Goal: Communication & Community: Answer question/provide support

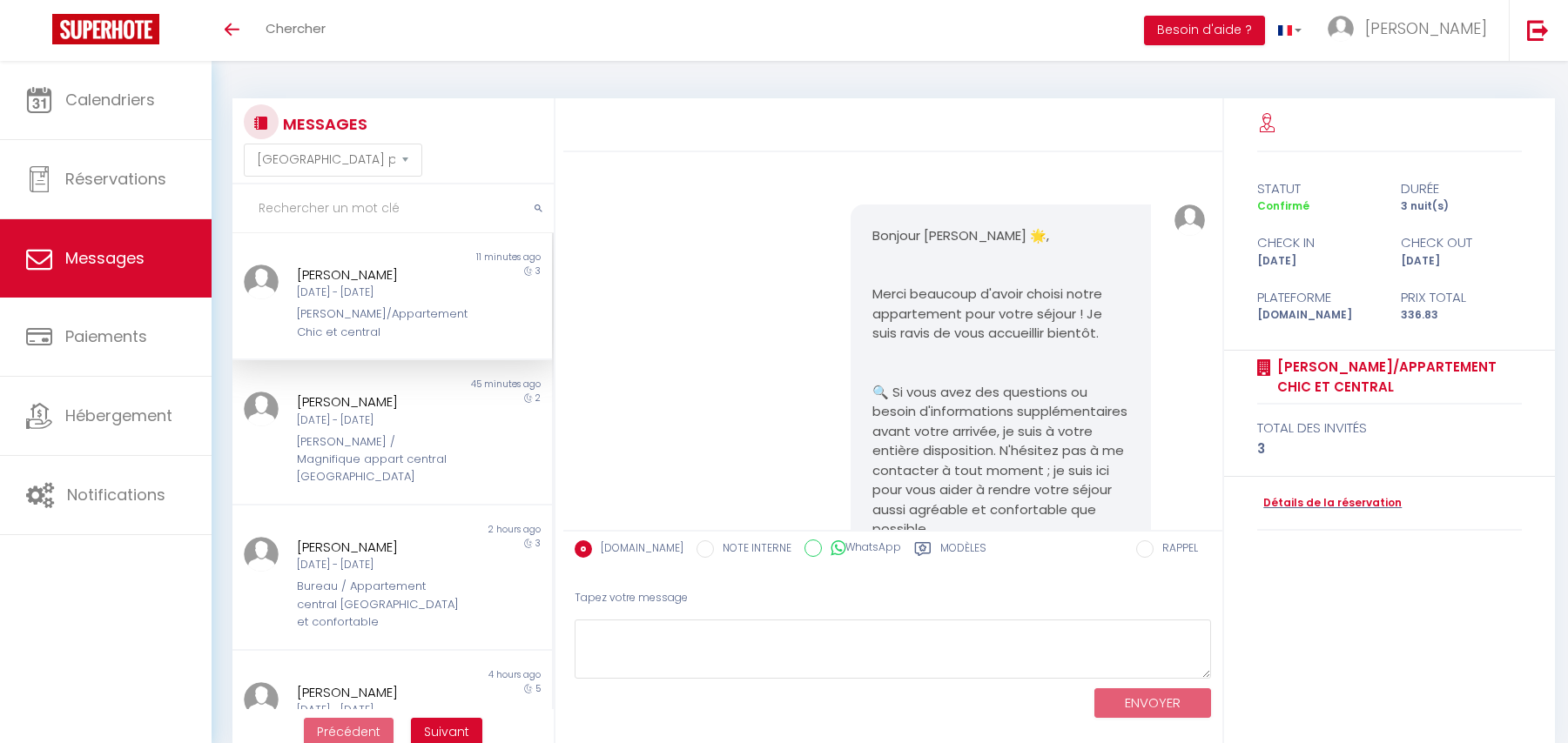
select select "message"
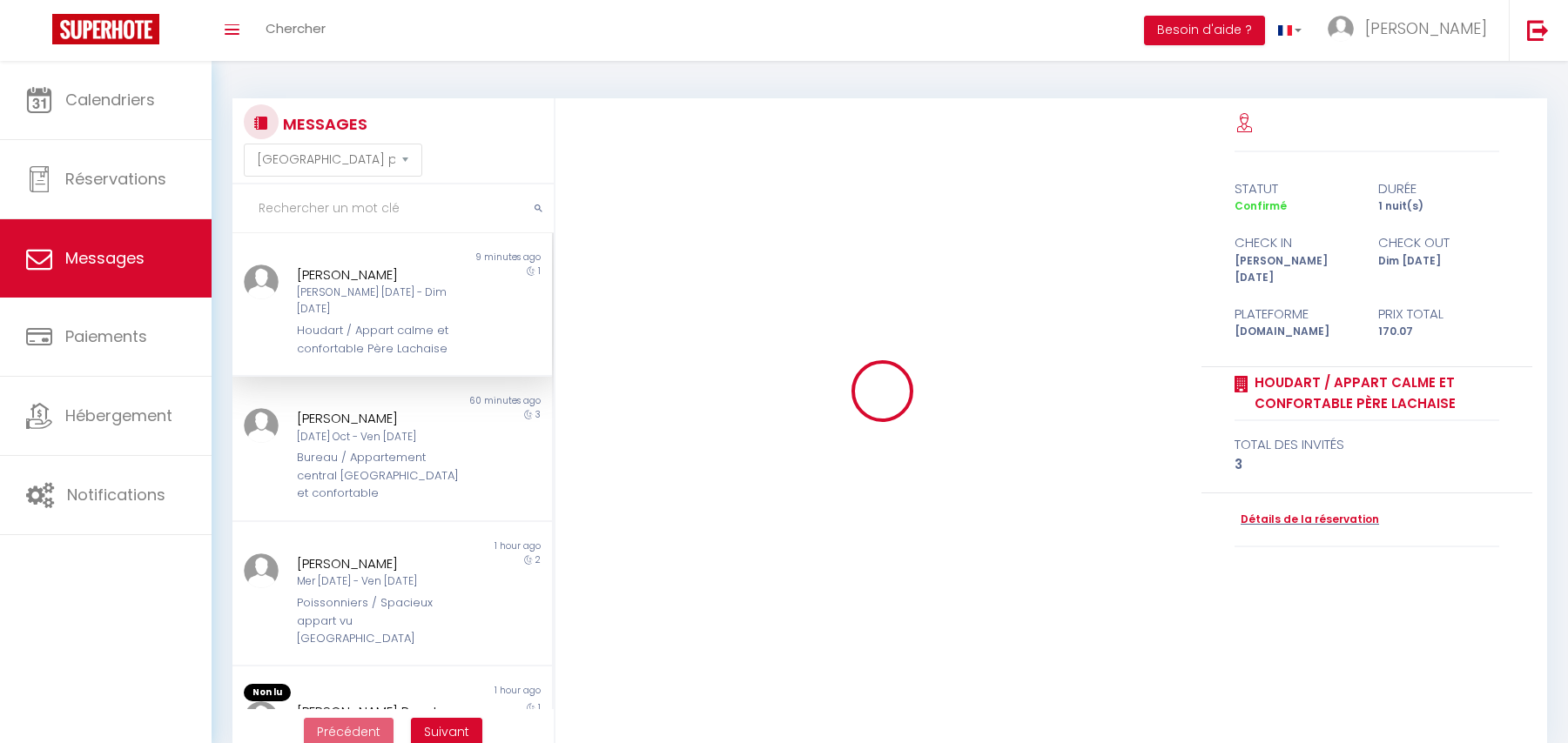
select select "message"
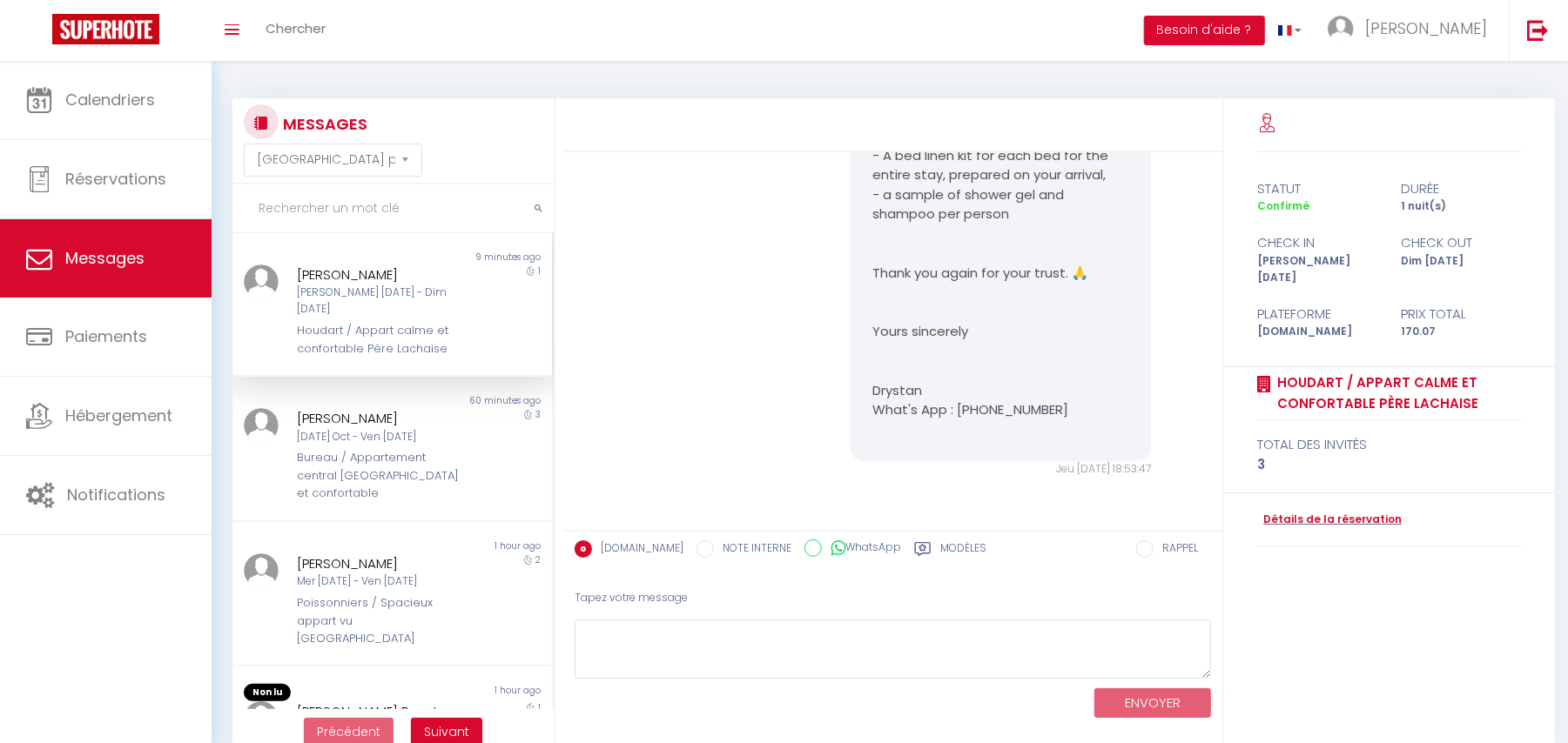
click at [355, 323] on div "Houdart / Appart calme et confortable Père Lachaise" at bounding box center [378, 340] width 163 height 36
click at [371, 478] on div "Non lu 60 minutes ago [PERSON_NAME] [DATE] Oct - Ven [DATE] Bureau / Appartemen…" at bounding box center [392, 449] width 320 height 145
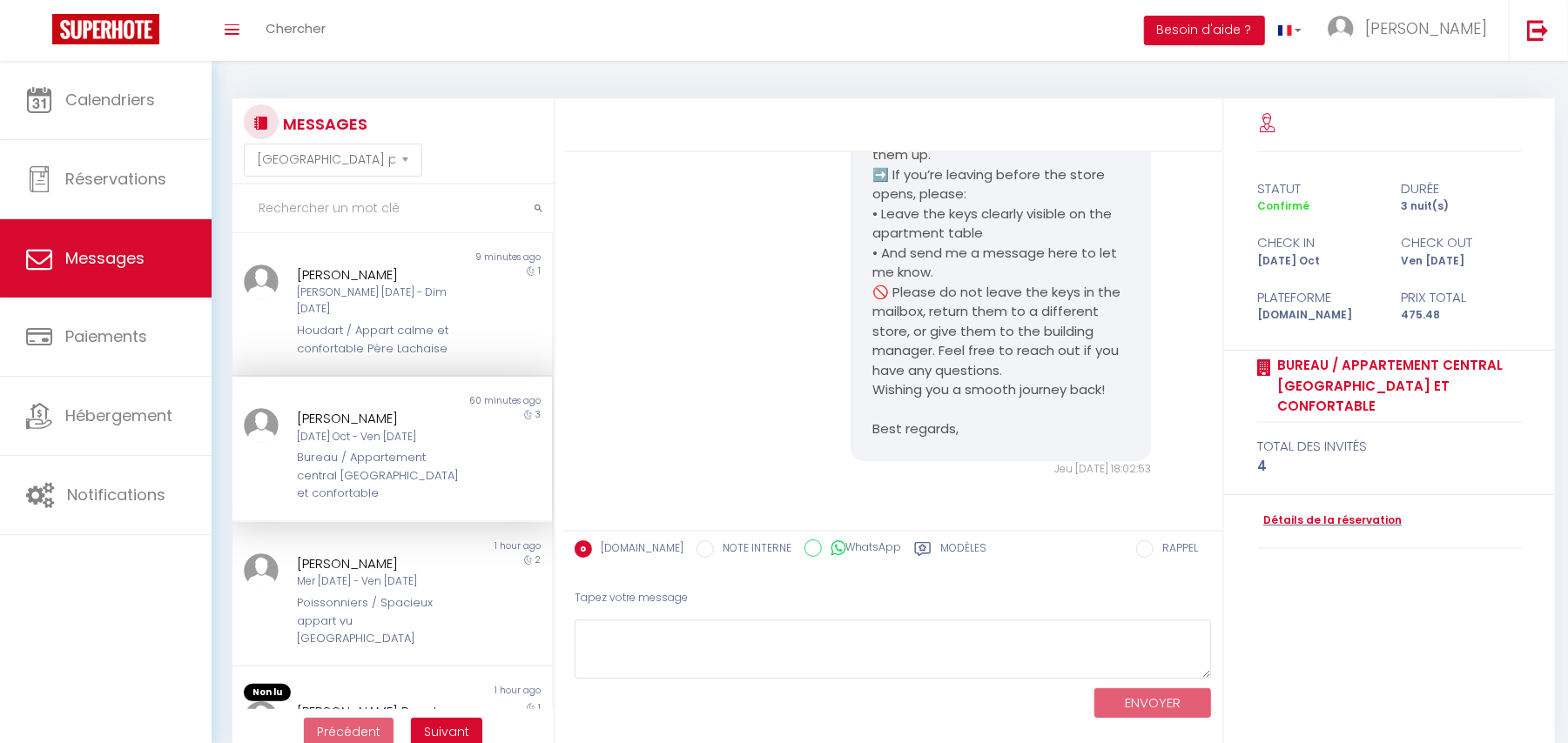
scroll to position [116, 0]
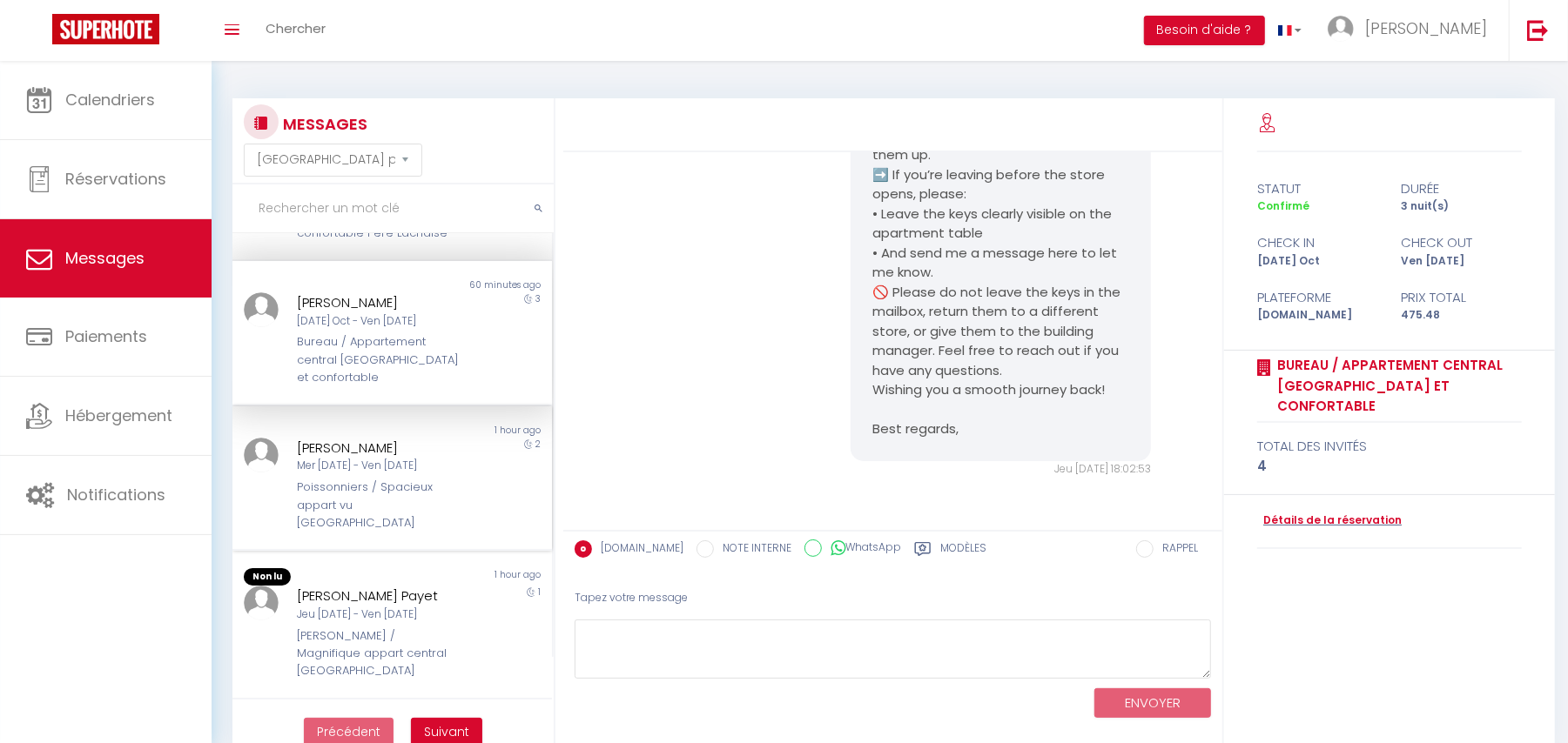
click at [360, 440] on div "[PERSON_NAME] Mer [DATE] - Ven [DATE] Poissonniers / Spacieux appart vu [GEOGRA…" at bounding box center [378, 485] width 186 height 95
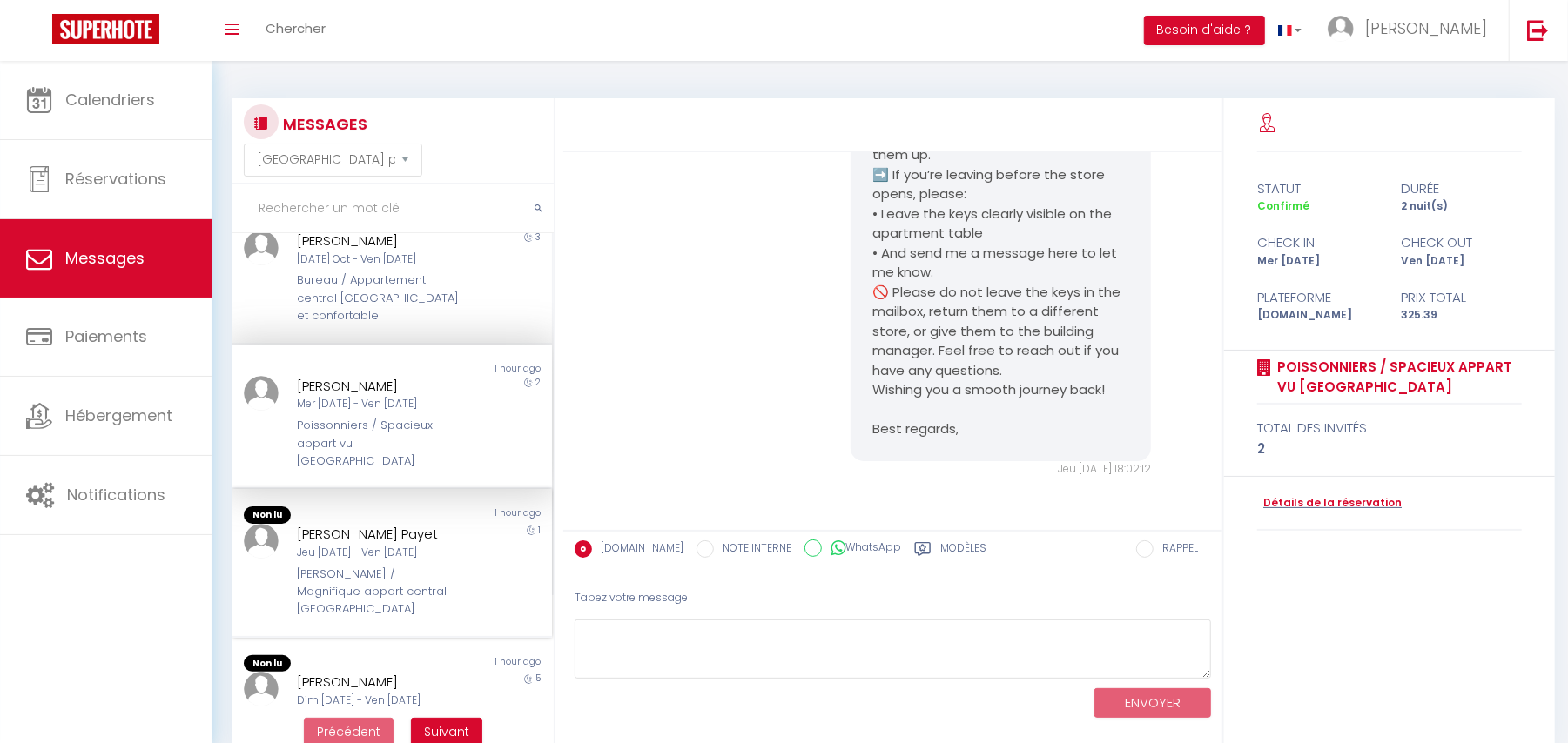
scroll to position [231, 0]
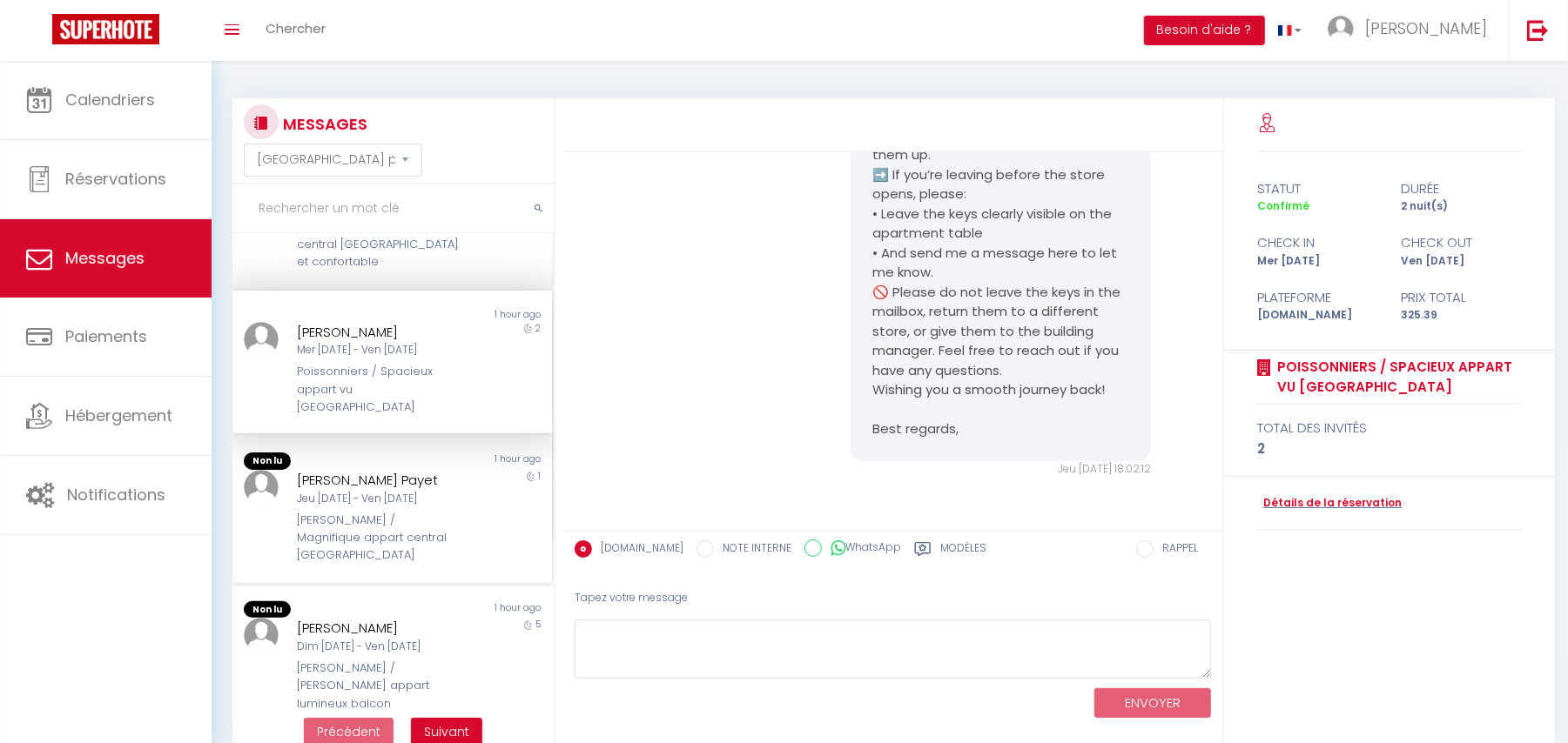
click at [353, 453] on div "Non lu" at bounding box center [312, 462] width 159 height 17
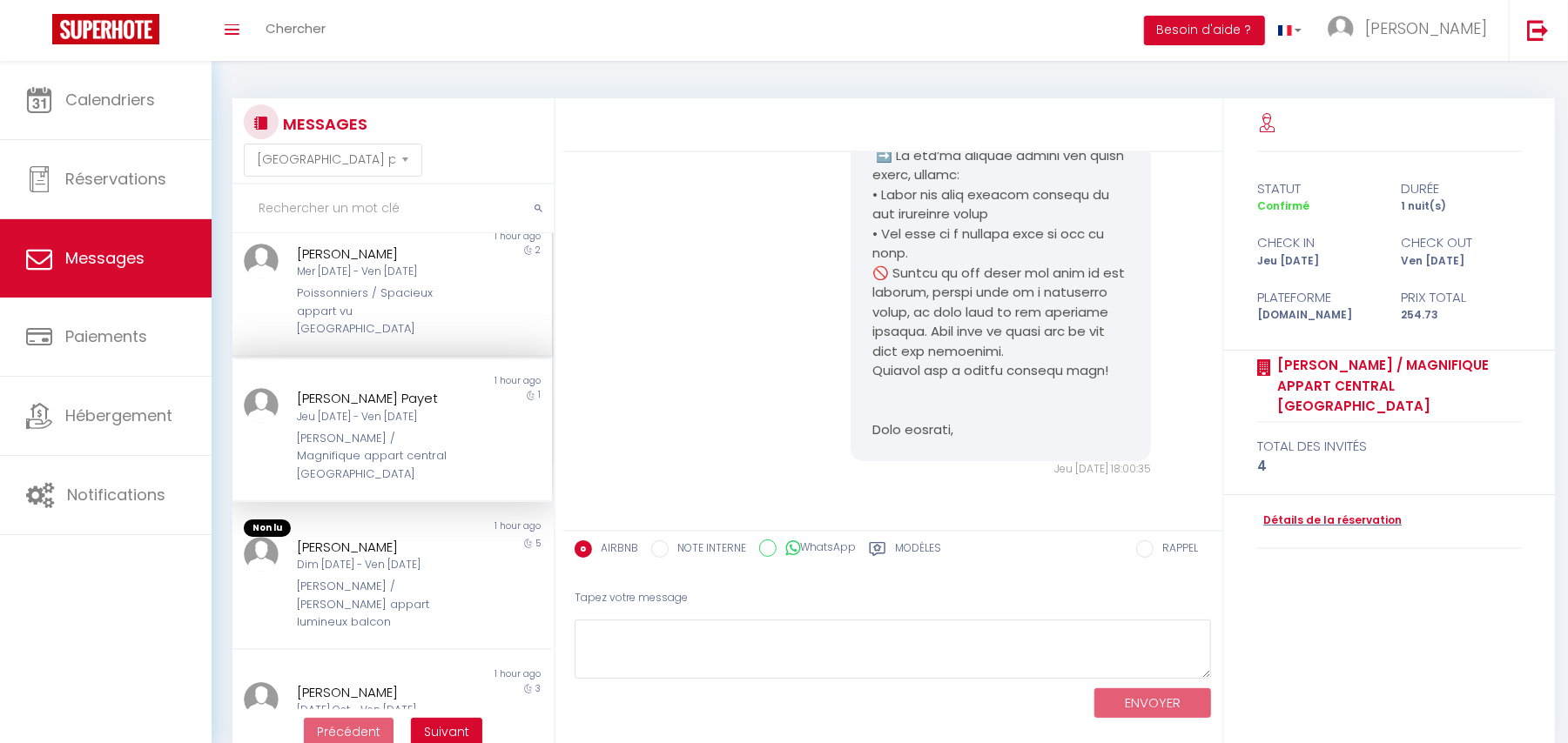
scroll to position [464, 0]
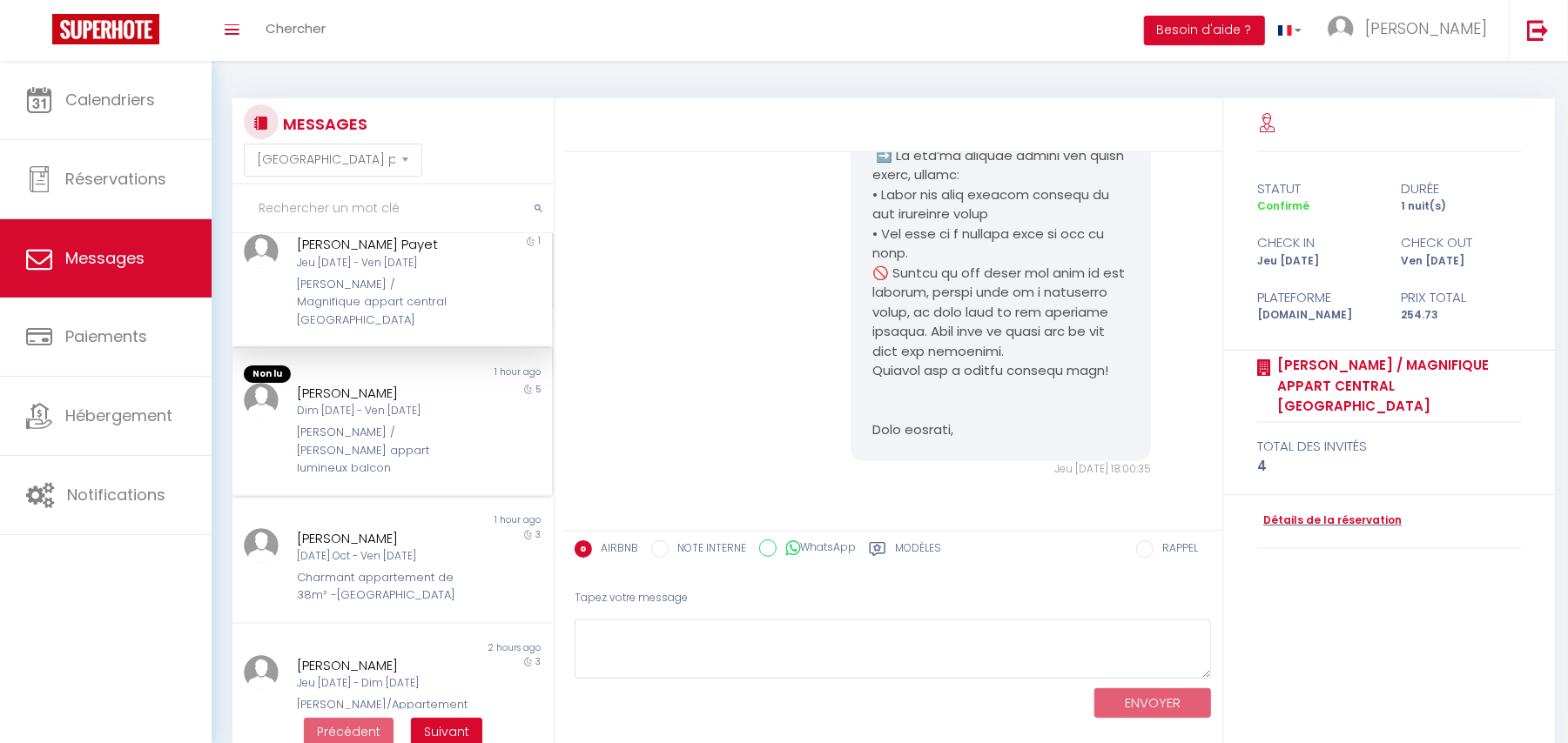
click at [360, 403] on div "Dim [DATE] - Ven [DATE]" at bounding box center [378, 411] width 163 height 16
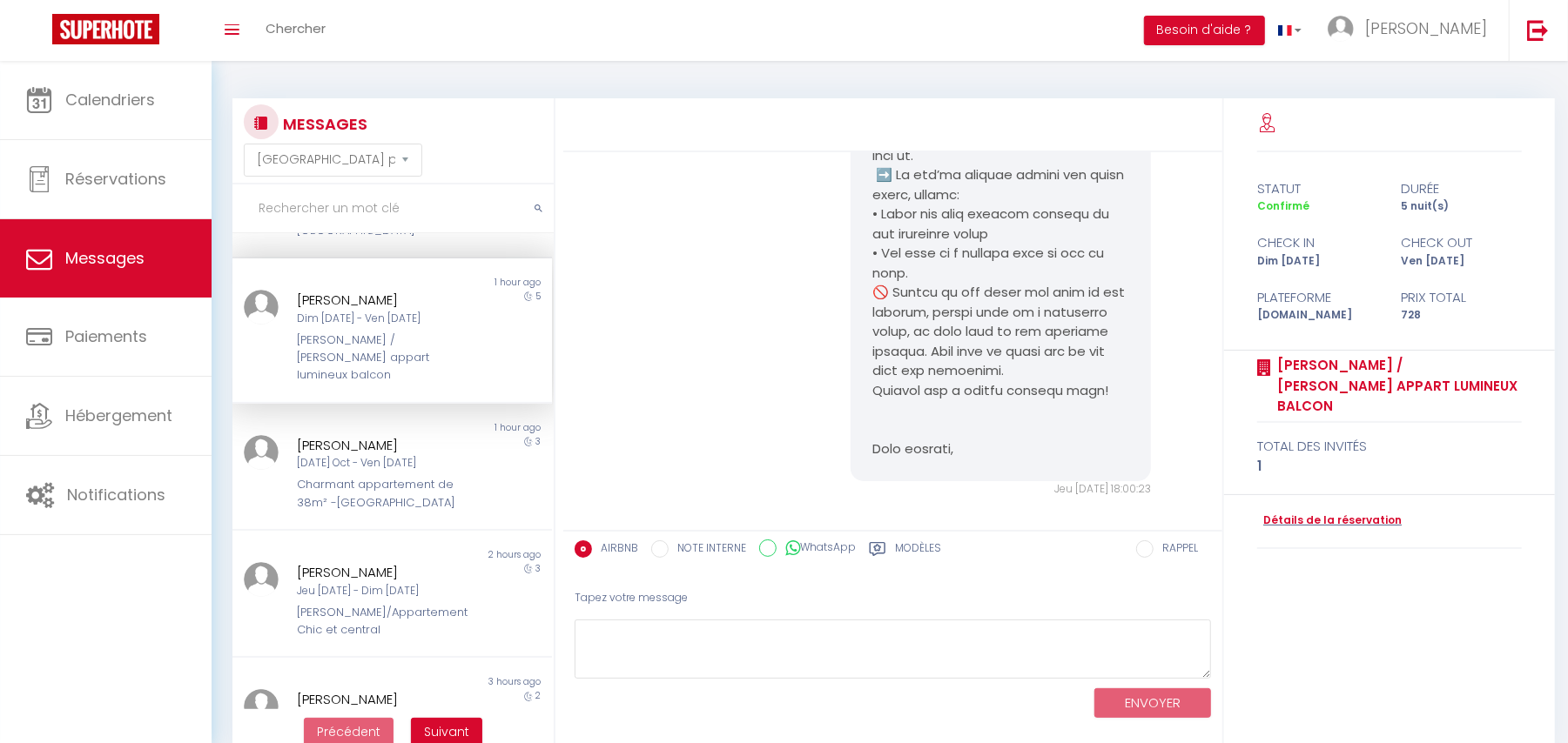
scroll to position [697, 0]
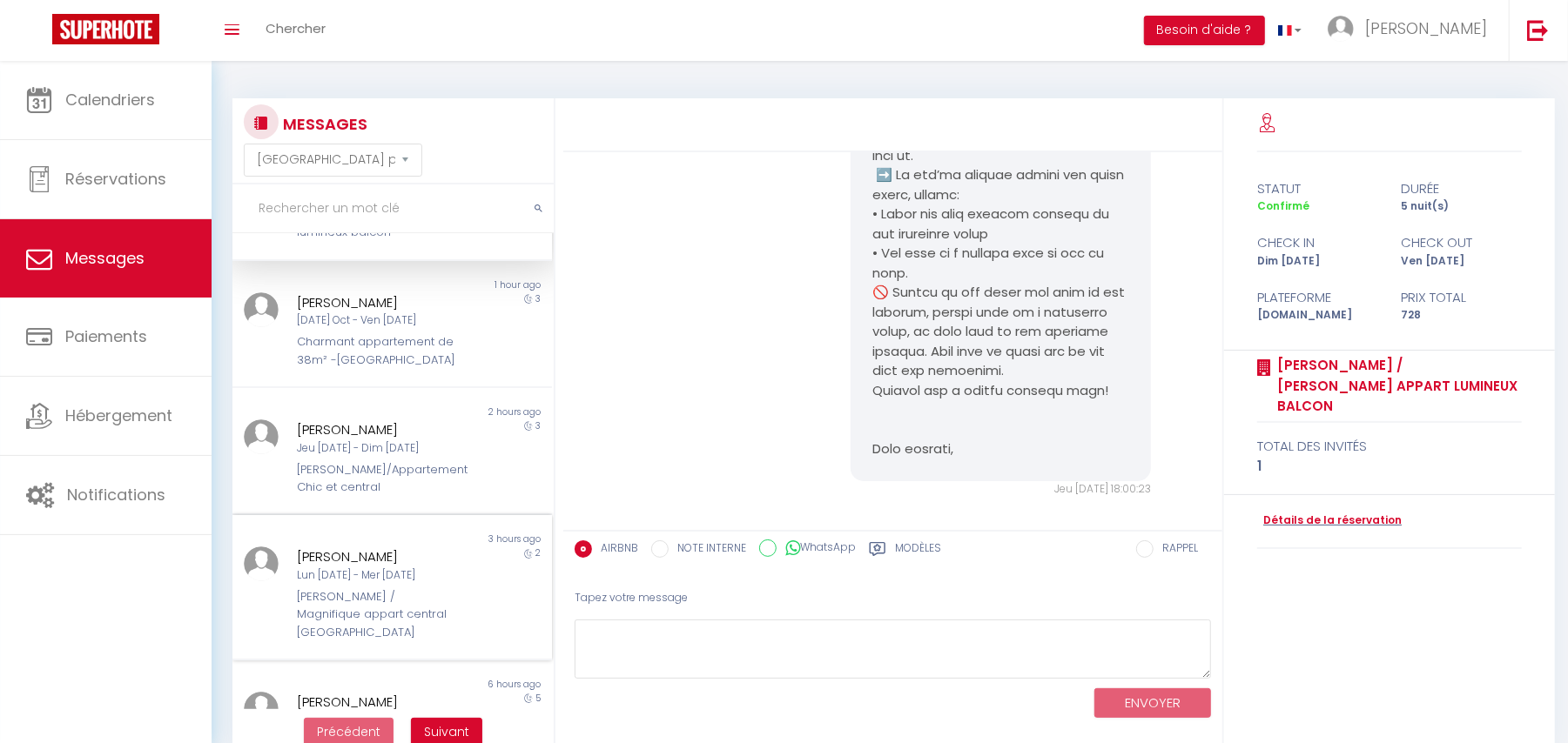
click at [376, 547] on div "[PERSON_NAME]" at bounding box center [378, 558] width 163 height 21
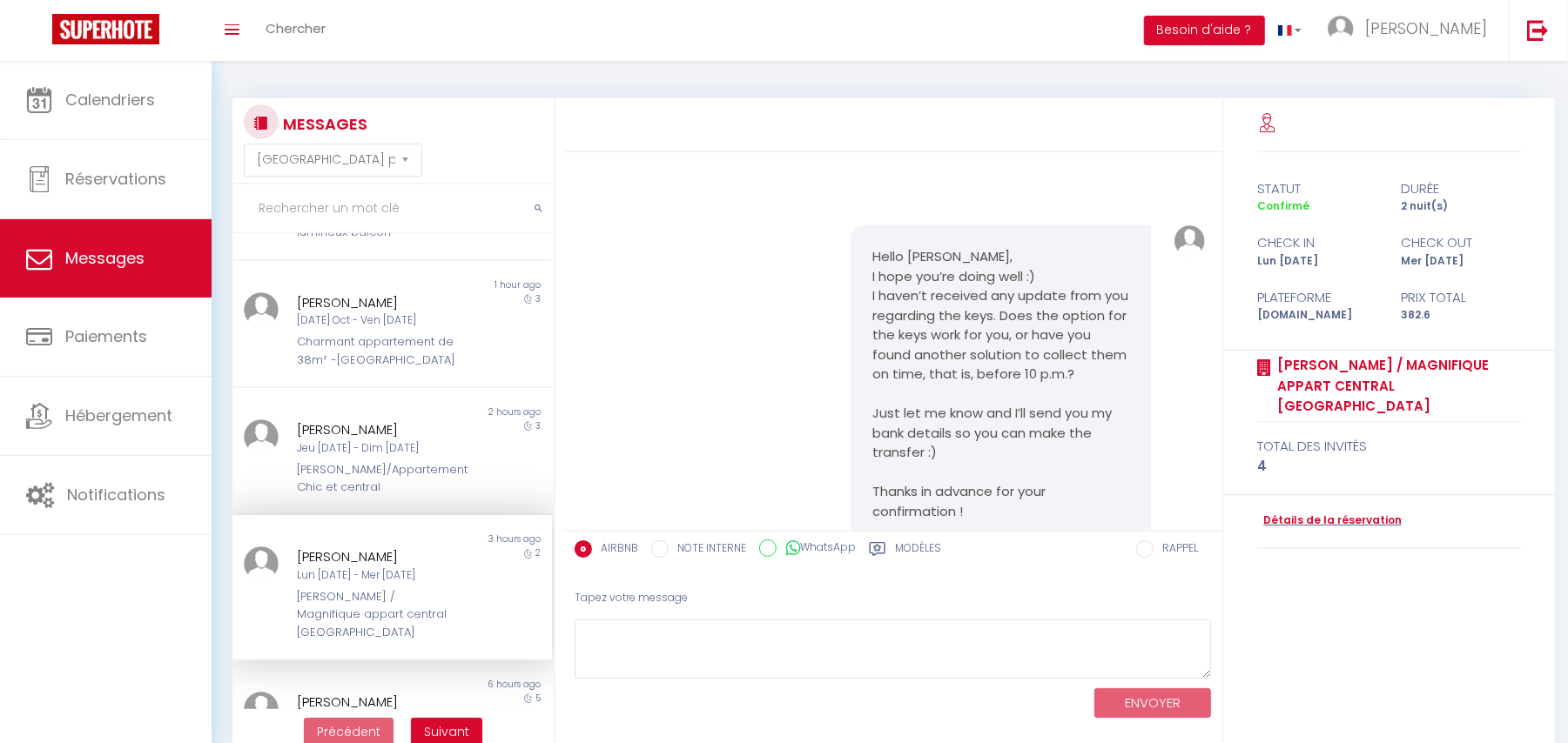
scroll to position [4027, 0]
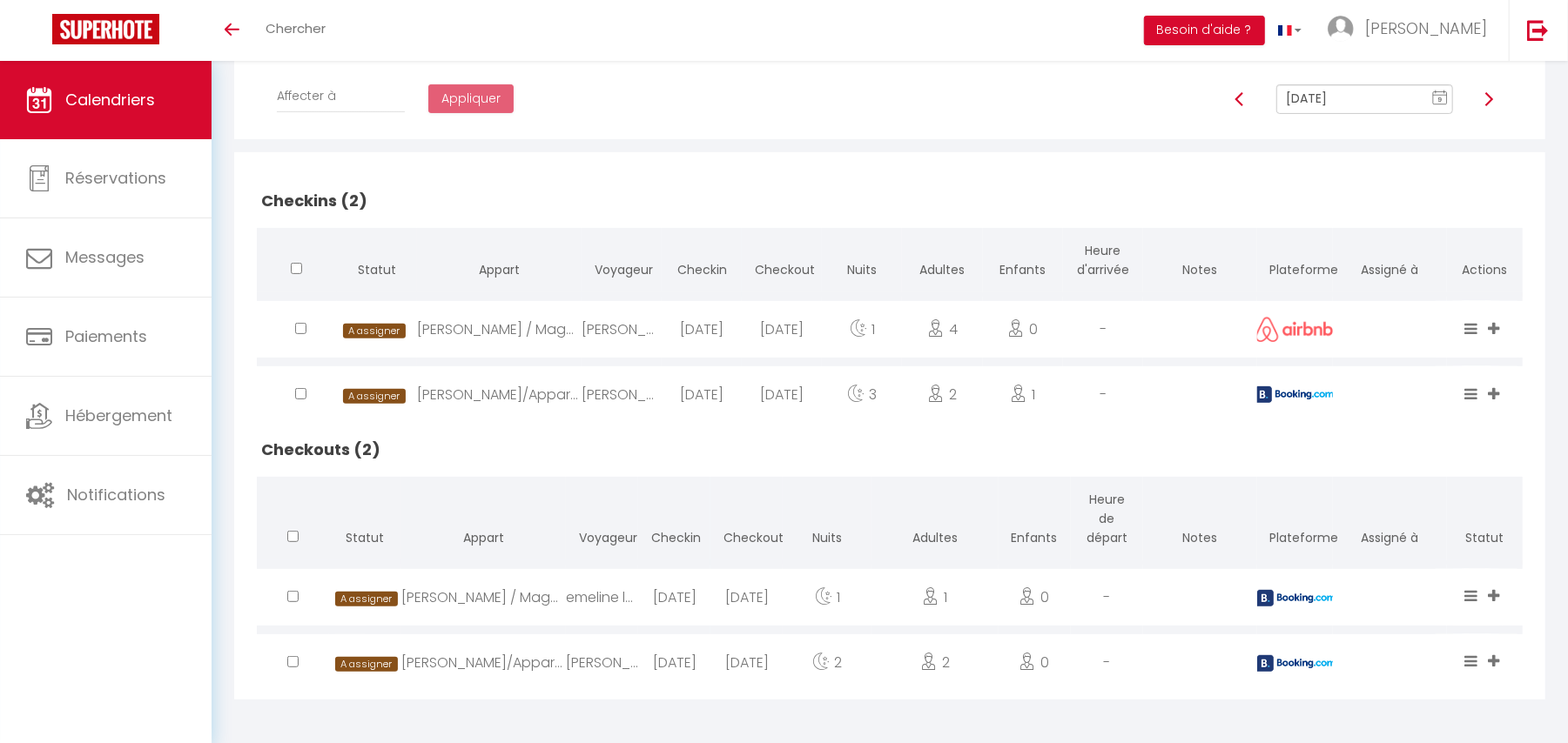
scroll to position [308, 0]
